Goal: Contribute content: Add original content to the website for others to see

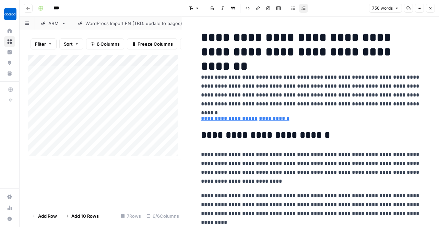
click at [30, 8] on button "Go back" at bounding box center [28, 8] width 9 height 9
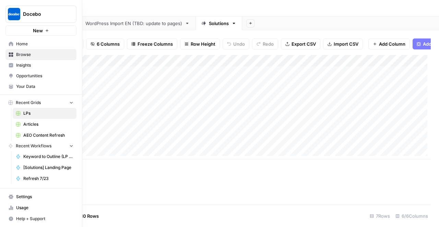
click at [40, 54] on span "Browse" at bounding box center [44, 54] width 57 height 6
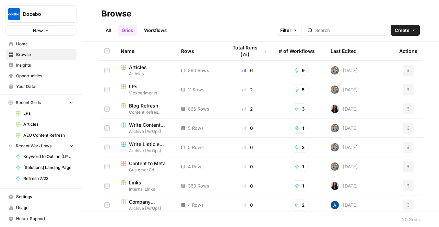
click at [30, 126] on span "Articles" at bounding box center [48, 124] width 50 height 6
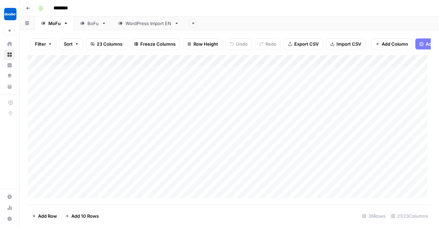
click at [92, 26] on div "BoFu" at bounding box center [92, 23] width 11 height 7
click at [122, 170] on div "Add Column" at bounding box center [229, 128] width 403 height 146
click at [115, 172] on div "Add Column" at bounding box center [229, 128] width 403 height 146
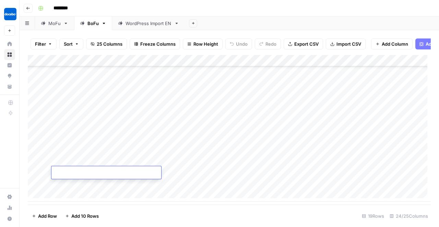
type textarea "**********"
click at [196, 175] on div "Add Column" at bounding box center [229, 128] width 403 height 146
click at [156, 169] on div "Add Column" at bounding box center [229, 128] width 403 height 146
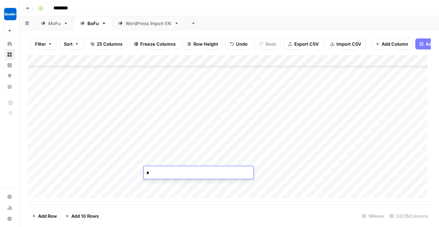
type textarea "**"
drag, startPoint x: 226, startPoint y: 142, endPoint x: 230, endPoint y: 147, distance: 5.8
click at [226, 142] on div "Add Column" at bounding box center [229, 128] width 403 height 146
click at [211, 167] on div "Add Column" at bounding box center [229, 128] width 403 height 146
click at [211, 168] on div "Add Column" at bounding box center [229, 128] width 403 height 146
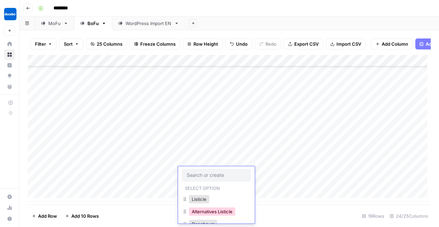
click at [208, 210] on button "Alternatives Listicle" at bounding box center [212, 211] width 46 height 8
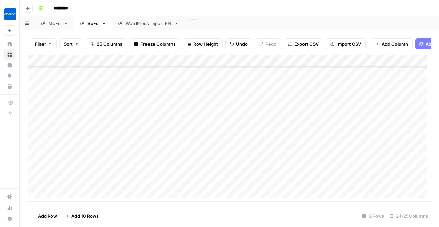
click at [298, 171] on div "Add Column" at bounding box center [229, 128] width 403 height 146
click at [297, 174] on div "Add Column" at bounding box center [229, 128] width 403 height 146
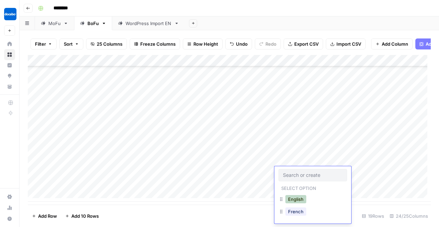
click at [296, 199] on button "English" at bounding box center [295, 199] width 21 height 8
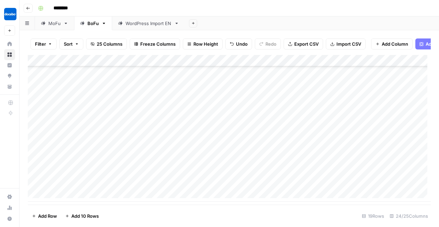
click at [357, 173] on div "Add Column" at bounding box center [229, 128] width 403 height 146
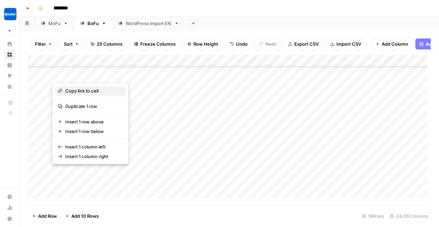
click at [85, 91] on span "Copy link to cell" at bounding box center [92, 90] width 55 height 7
